Goal: Task Accomplishment & Management: Manage account settings

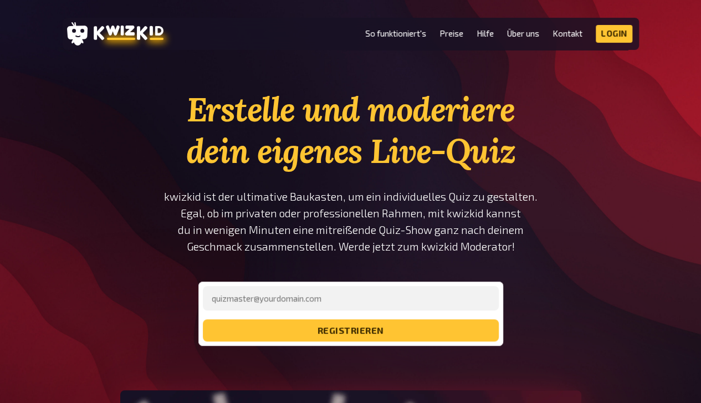
type input "[PERSON_NAME][EMAIL_ADDRESS][DOMAIN_NAME]"
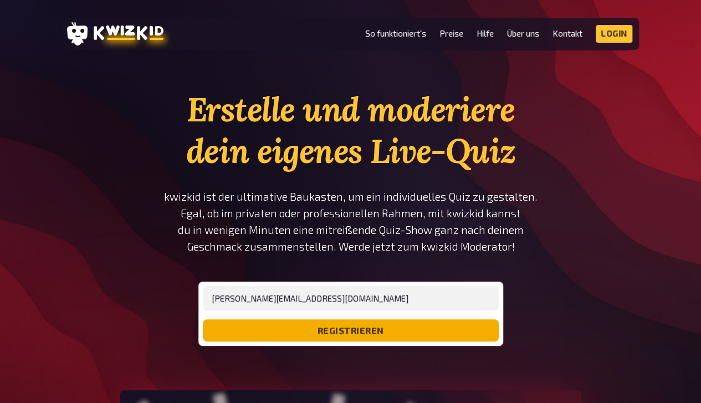
click at [415, 340] on button "registrieren" at bounding box center [351, 330] width 296 height 22
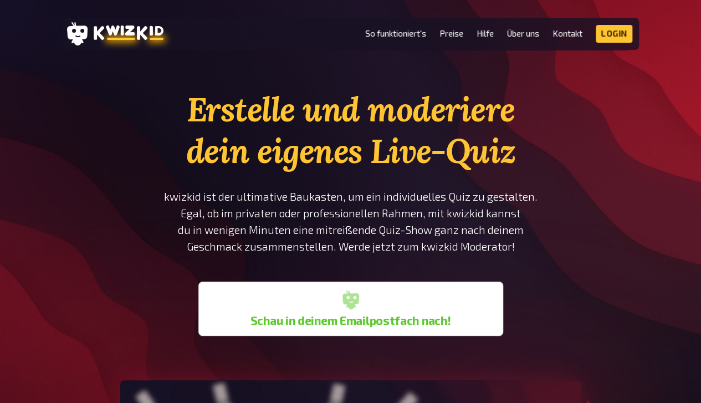
click at [87, 284] on section "Erstelle und moderiere dein eigenes Live-Quiz kwizkid ist der ultimative Baukas…" at bounding box center [351, 394] width 576 height 611
click at [614, 40] on link "Login" at bounding box center [613, 34] width 37 height 18
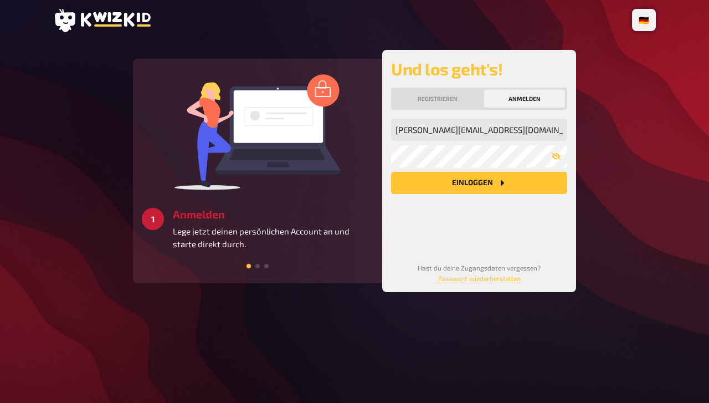
type input "[PERSON_NAME][EMAIL_ADDRESS][DOMAIN_NAME]"
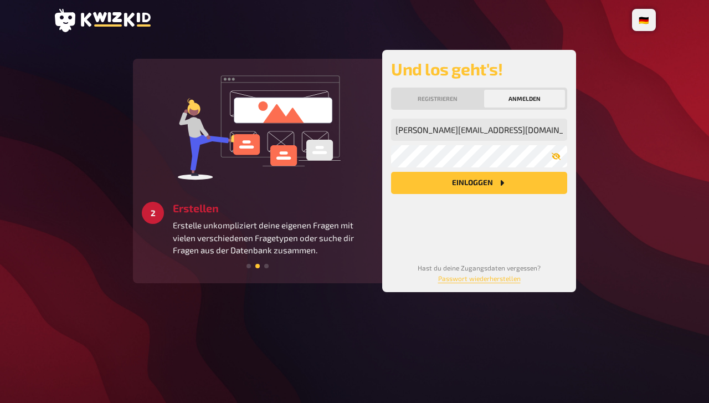
click at [556, 159] on icon "button" at bounding box center [556, 156] width 9 height 7
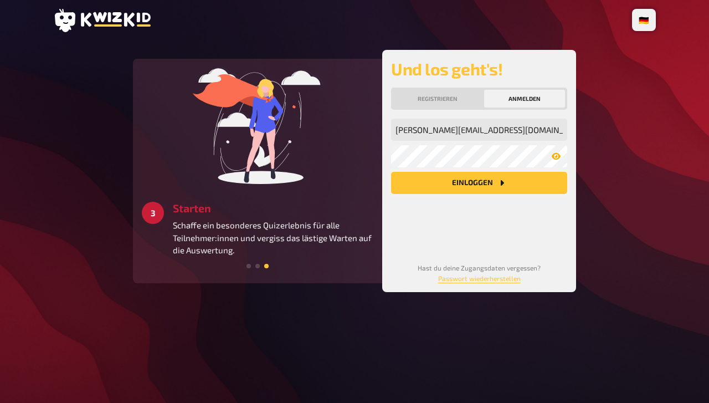
click at [534, 185] on button "Einloggen" at bounding box center [479, 183] width 176 height 22
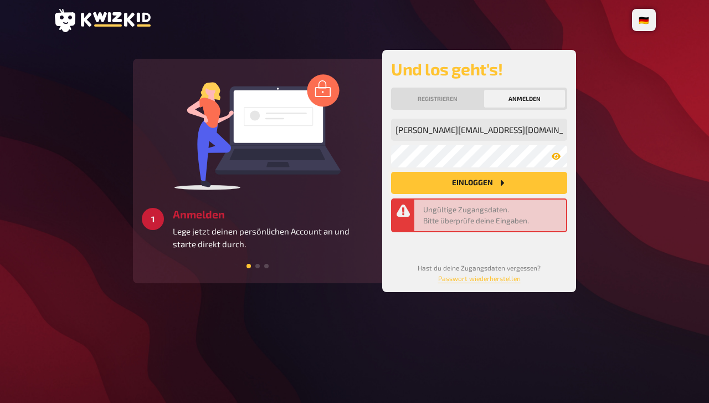
click at [532, 183] on button "Einloggen" at bounding box center [479, 183] width 176 height 22
